Goal: Task Accomplishment & Management: Manage account settings

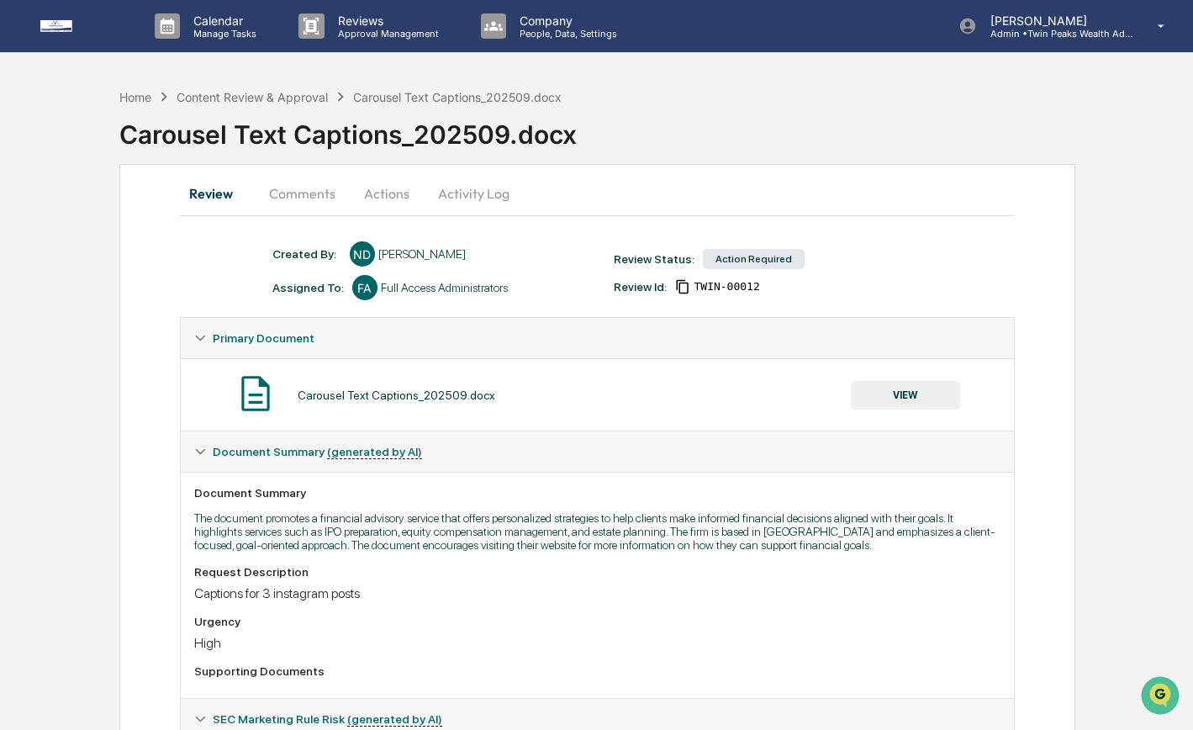
click at [901, 393] on button "VIEW" at bounding box center [905, 395] width 109 height 29
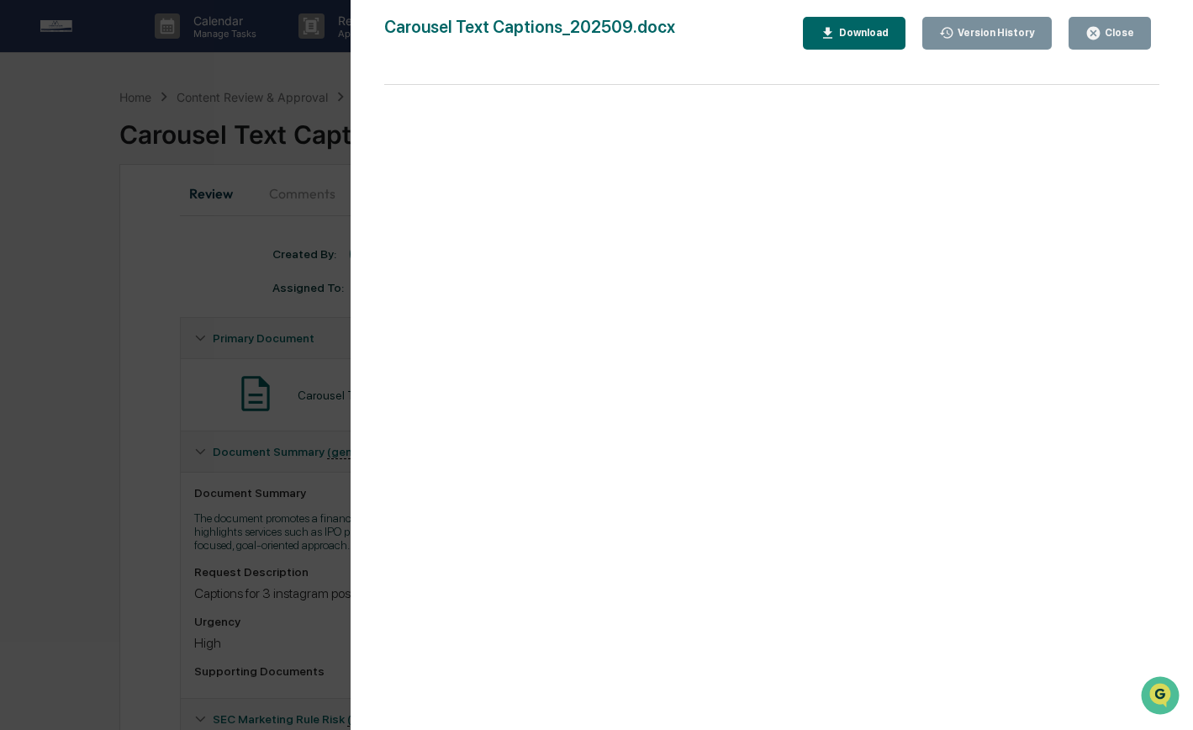
click at [1002, 35] on div "Version History" at bounding box center [995, 33] width 81 height 12
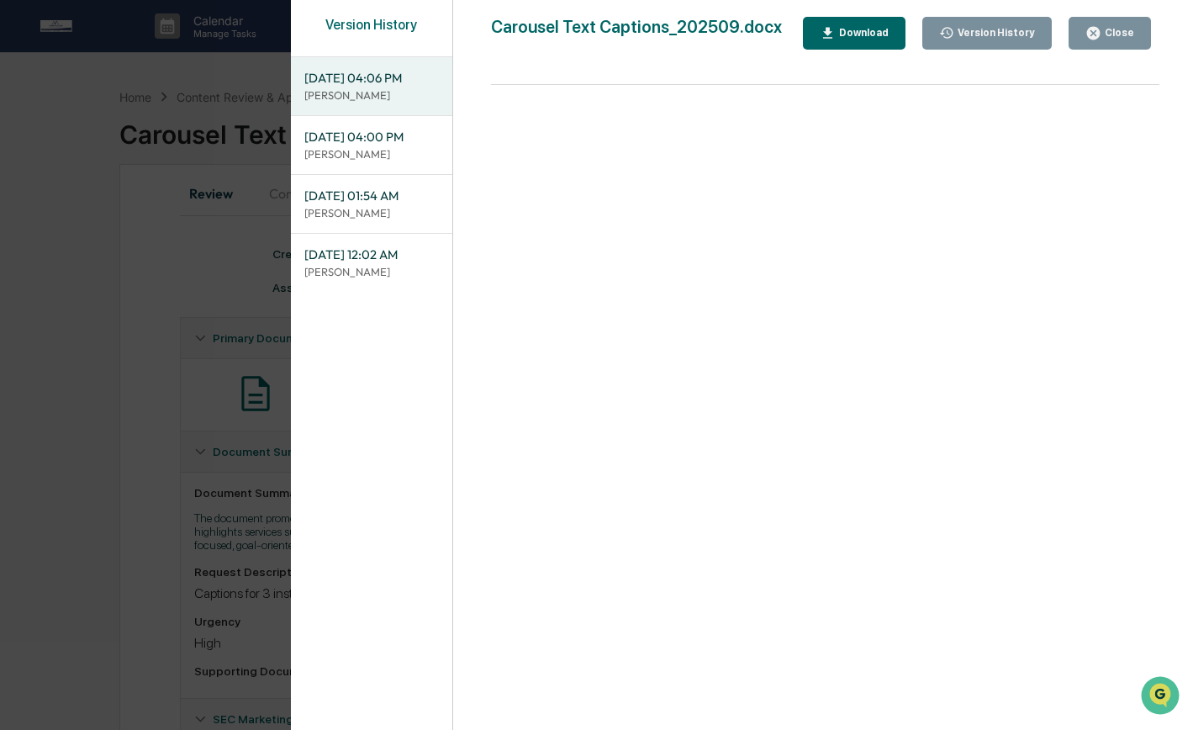
click at [824, 29] on icon "button" at bounding box center [828, 33] width 16 height 16
click at [389, 146] on p "[PERSON_NAME]" at bounding box center [371, 154] width 135 height 16
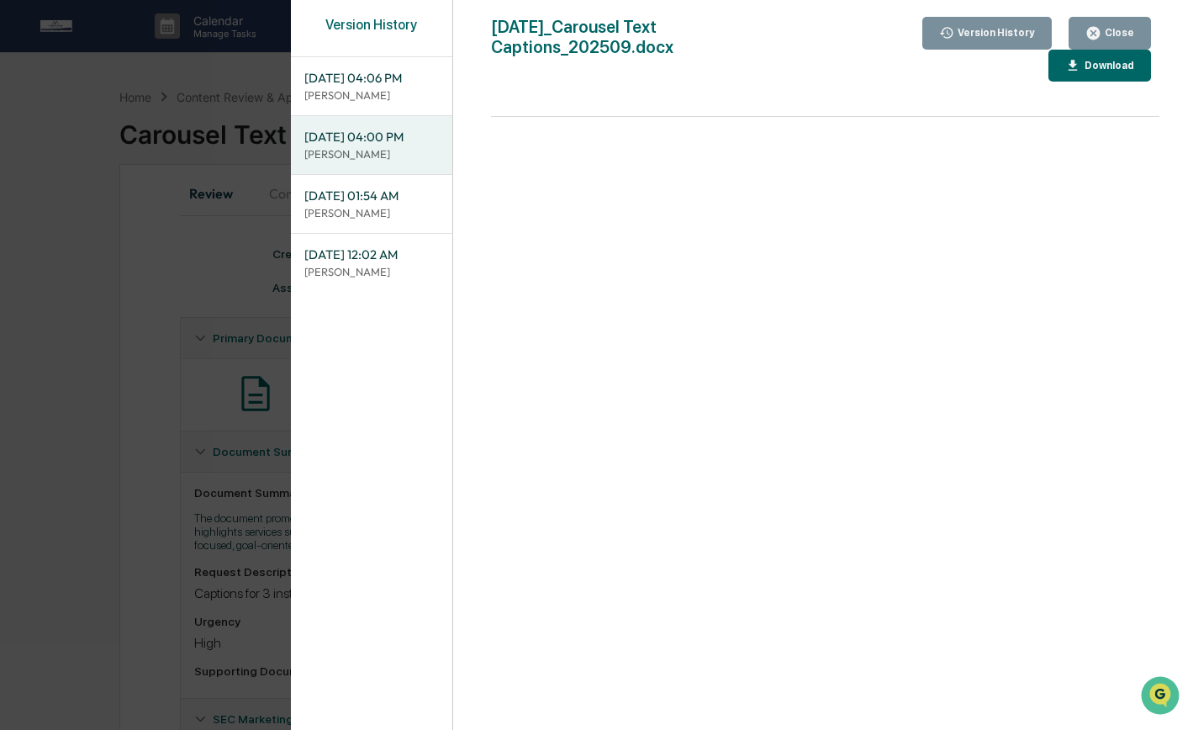
click at [1071, 67] on icon "button" at bounding box center [1074, 66] width 16 height 16
click at [211, 246] on div "Version History 09/18/2025, 04:06 PM Niki Desai 09/18/2025, 04:00 PM Izzy Dabou…" at bounding box center [596, 365] width 1193 height 730
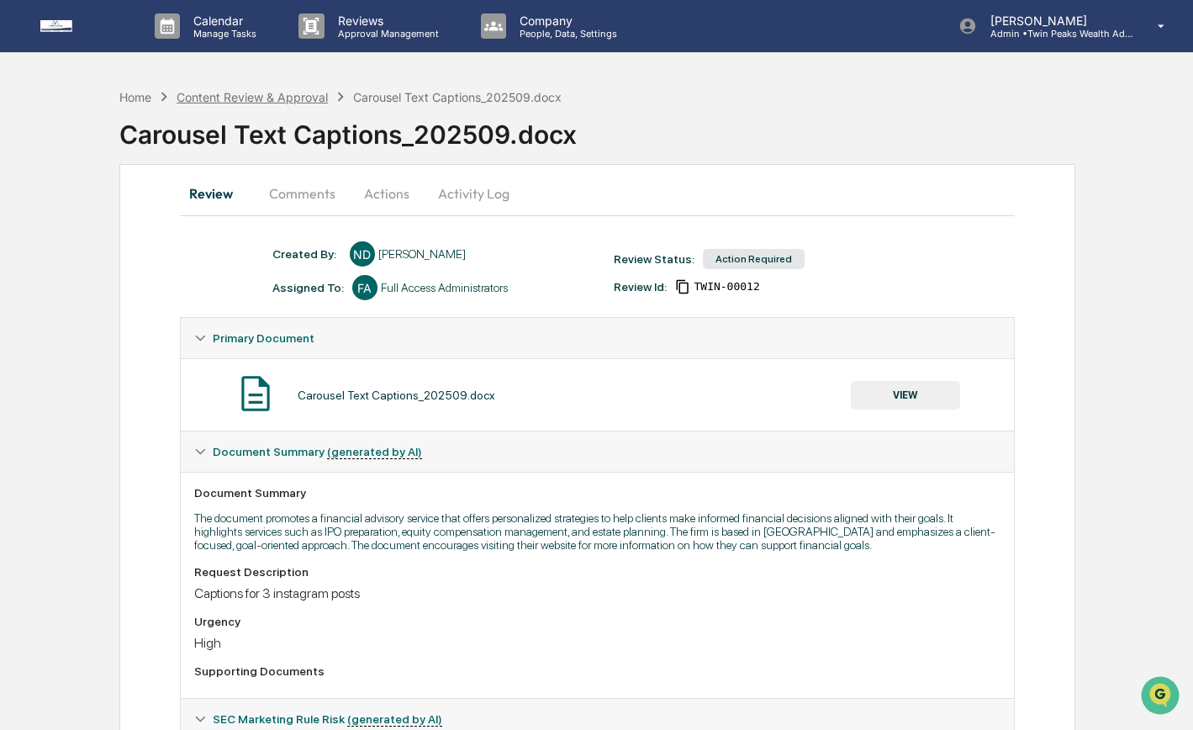
click at [240, 93] on div "Content Review & Approval" at bounding box center [252, 97] width 151 height 14
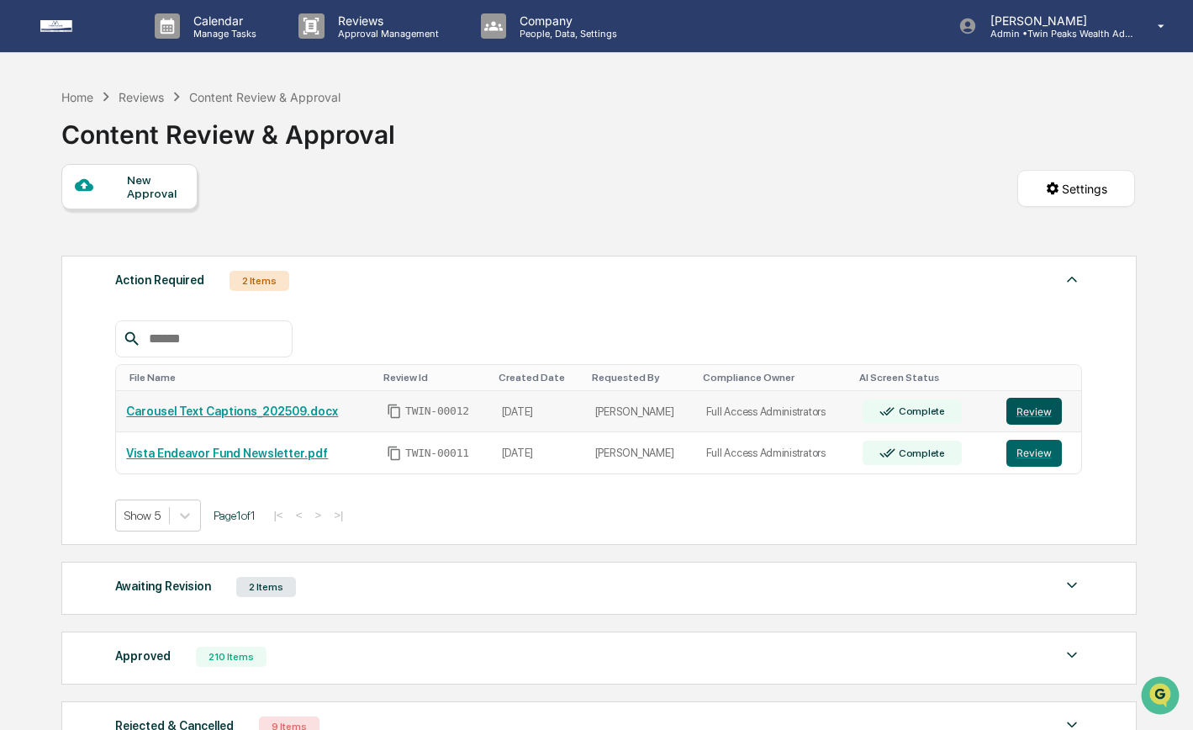
click at [1036, 410] on button "Review" at bounding box center [1035, 411] width 56 height 27
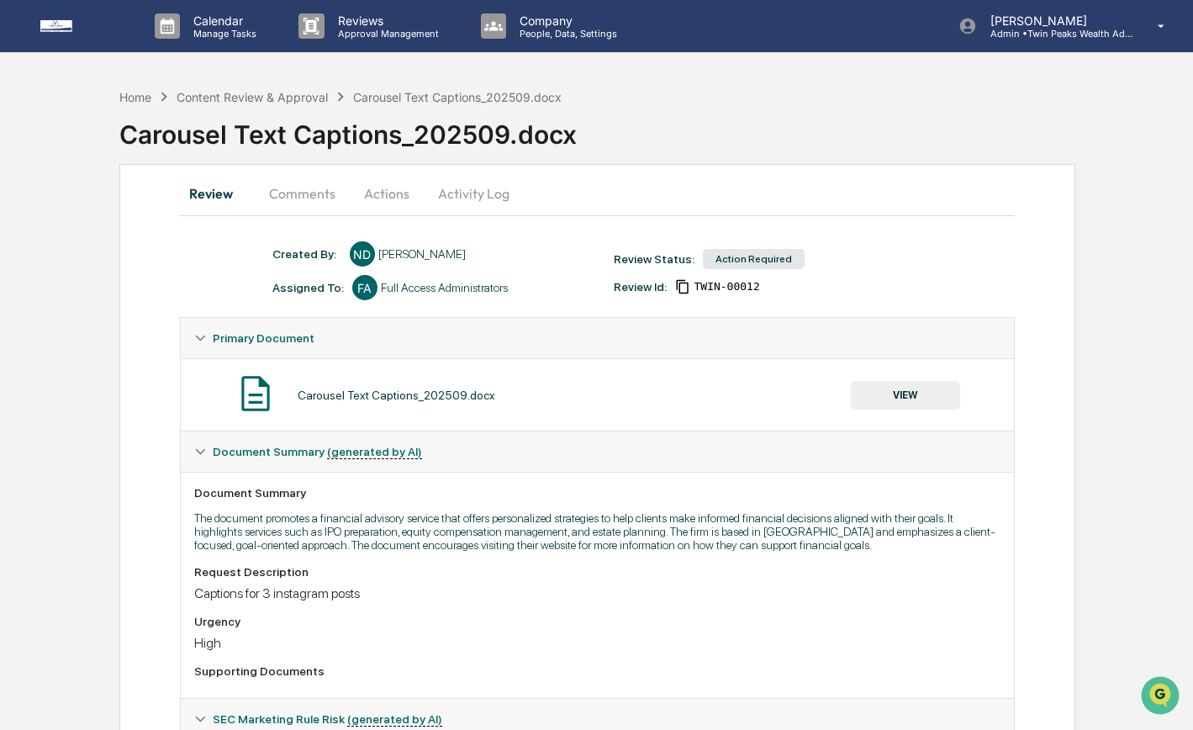
click at [393, 199] on button "Actions" at bounding box center [387, 193] width 76 height 40
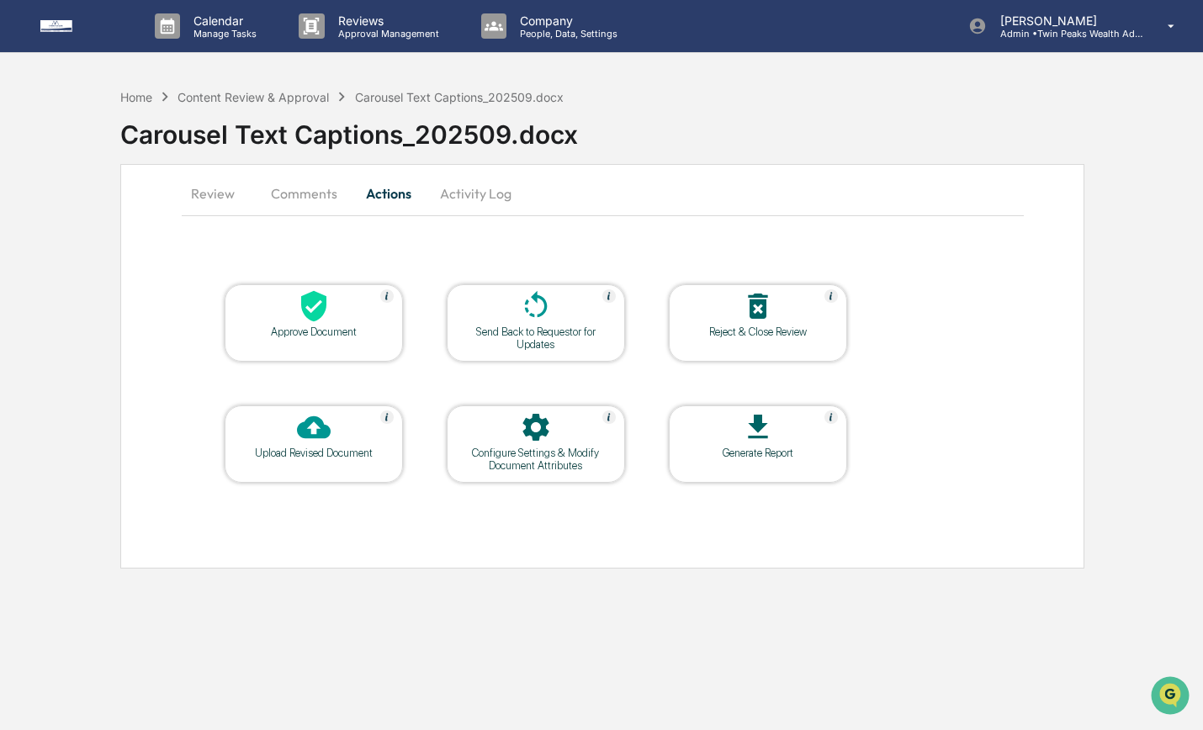
click at [315, 312] on icon at bounding box center [313, 306] width 25 height 31
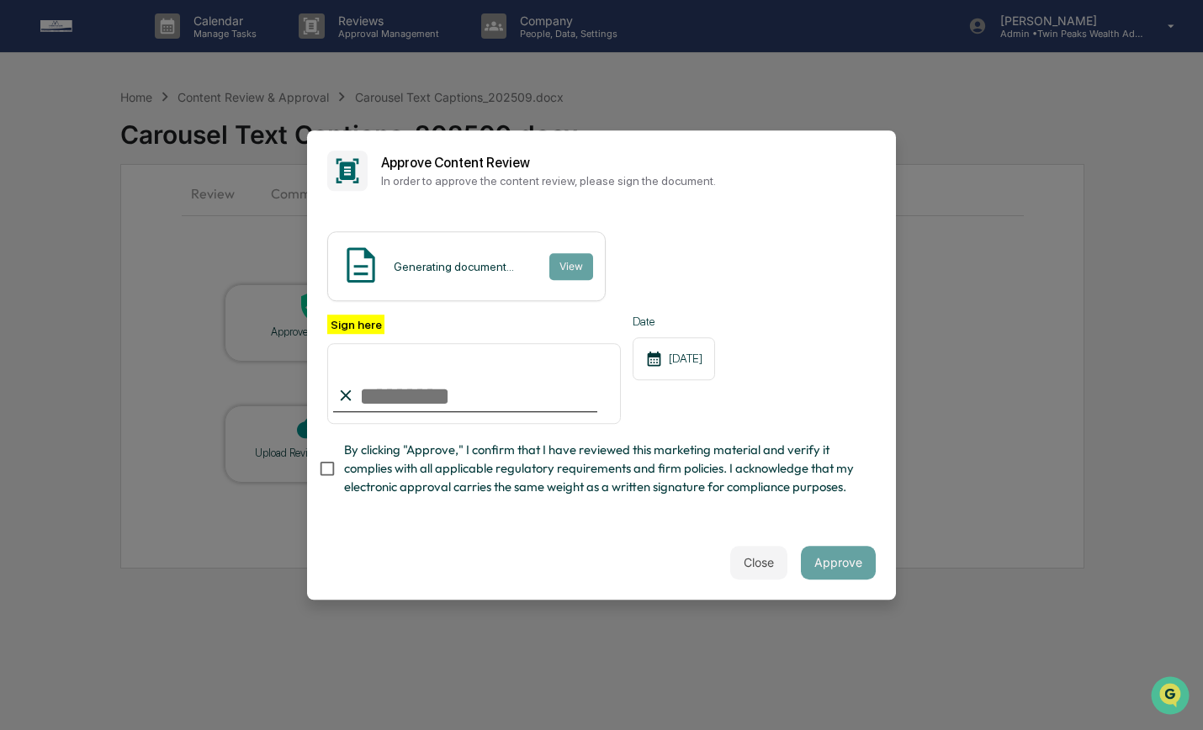
type input "**********"
click at [591, 263] on button "View" at bounding box center [570, 266] width 44 height 27
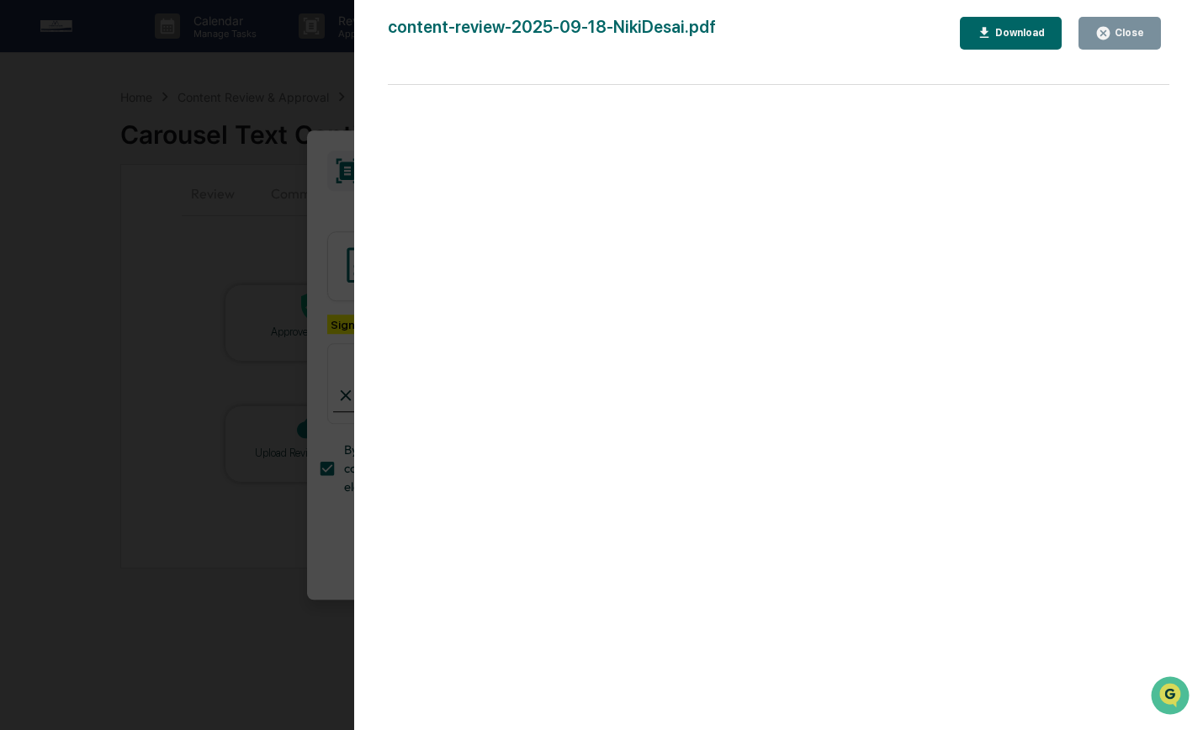
click at [326, 218] on div "Version History [DATE] 04:23 PM [PERSON_NAME] content-review-2025-09-18-NikiDes…" at bounding box center [601, 365] width 1203 height 730
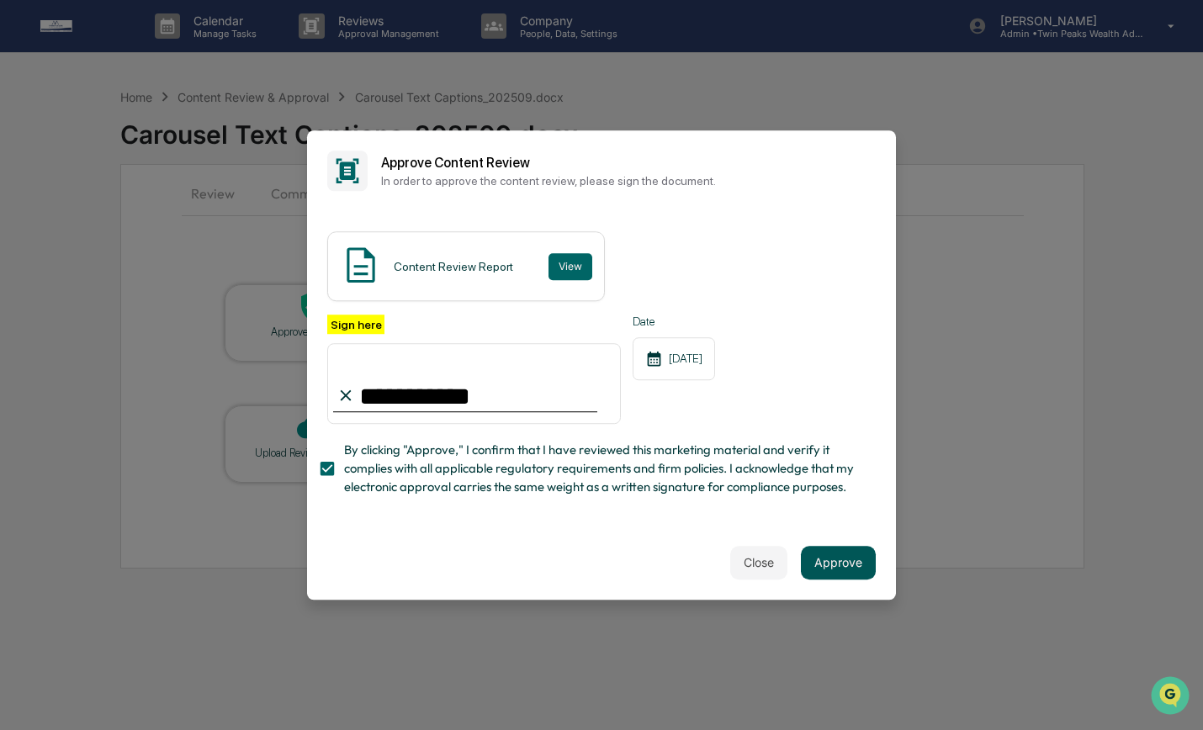
click at [823, 546] on button "Approve" at bounding box center [838, 563] width 75 height 34
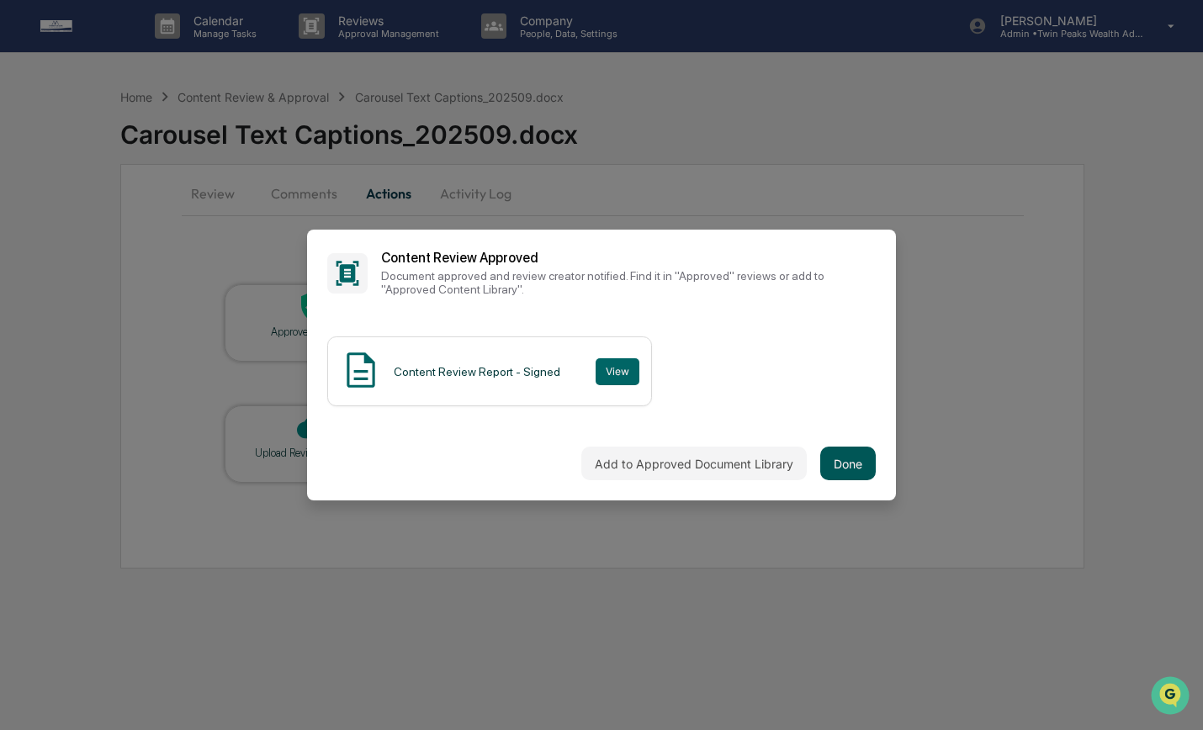
click at [856, 464] on button "Done" at bounding box center [848, 464] width 56 height 34
